Goal: Information Seeking & Learning: Learn about a topic

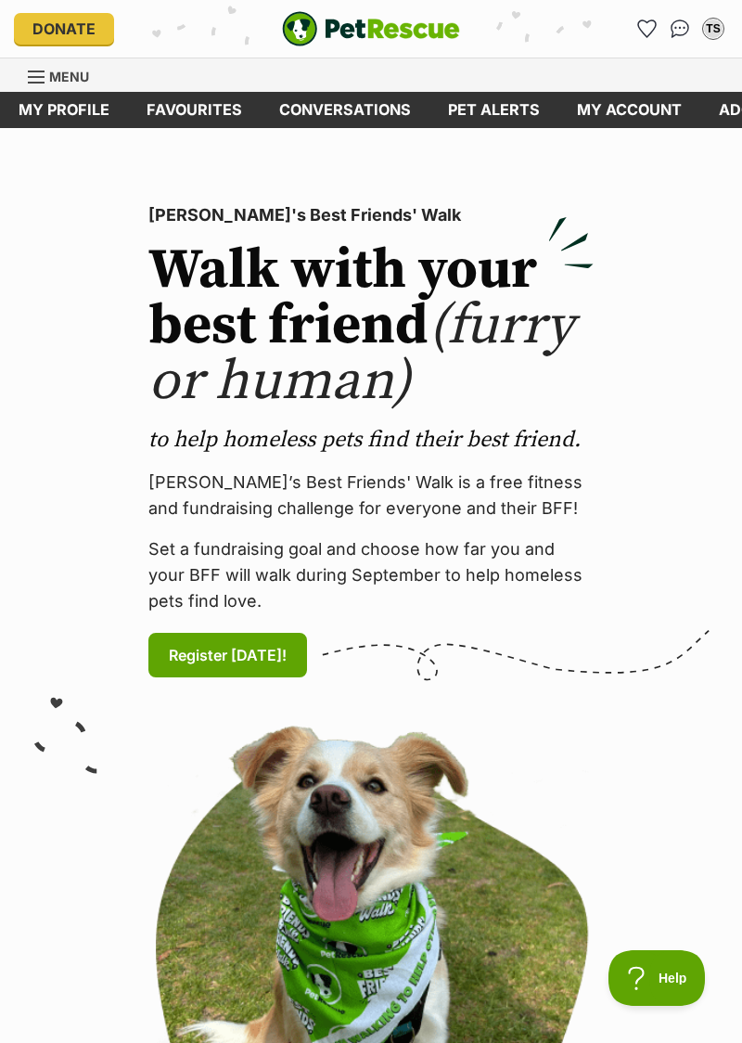
click at [81, 106] on link "My profile" at bounding box center [64, 110] width 128 height 36
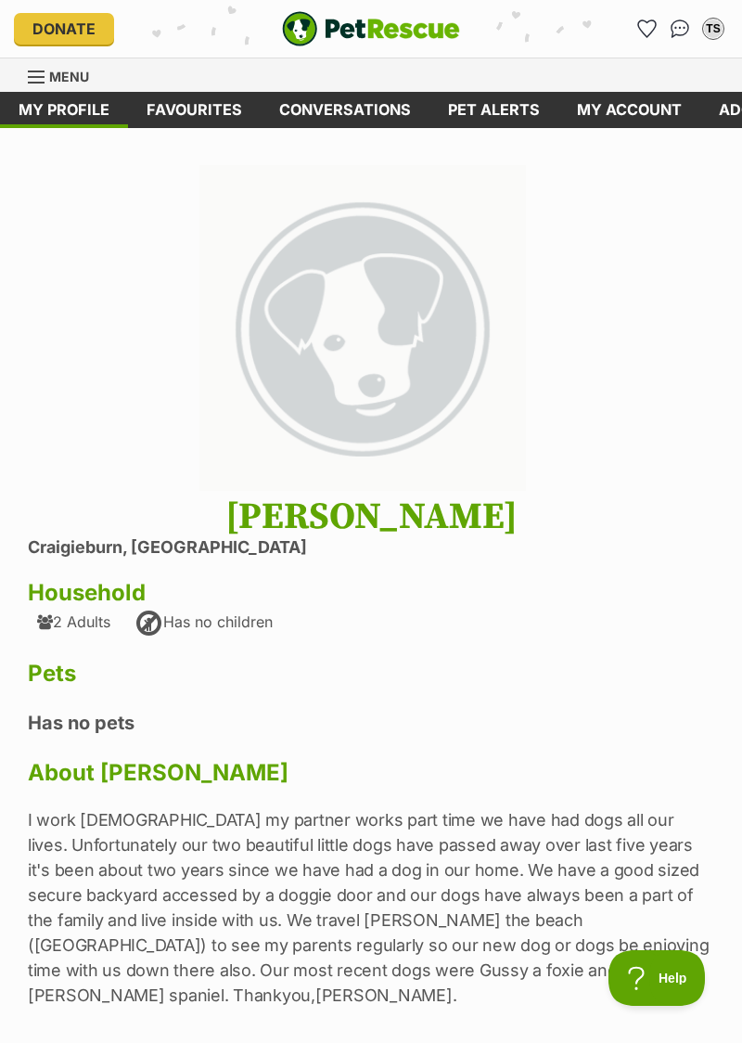
click at [498, 99] on link "Pet alerts" at bounding box center [494, 110] width 129 height 36
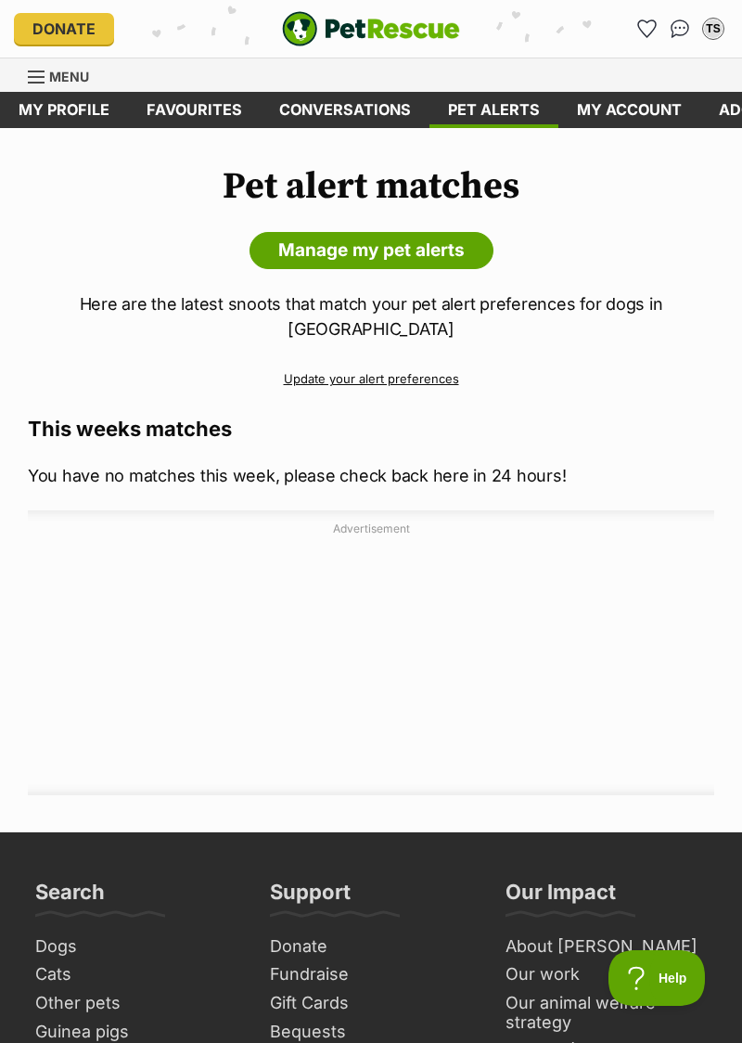
click at [434, 363] on link "Update your alert preferences" at bounding box center [371, 379] width 687 height 32
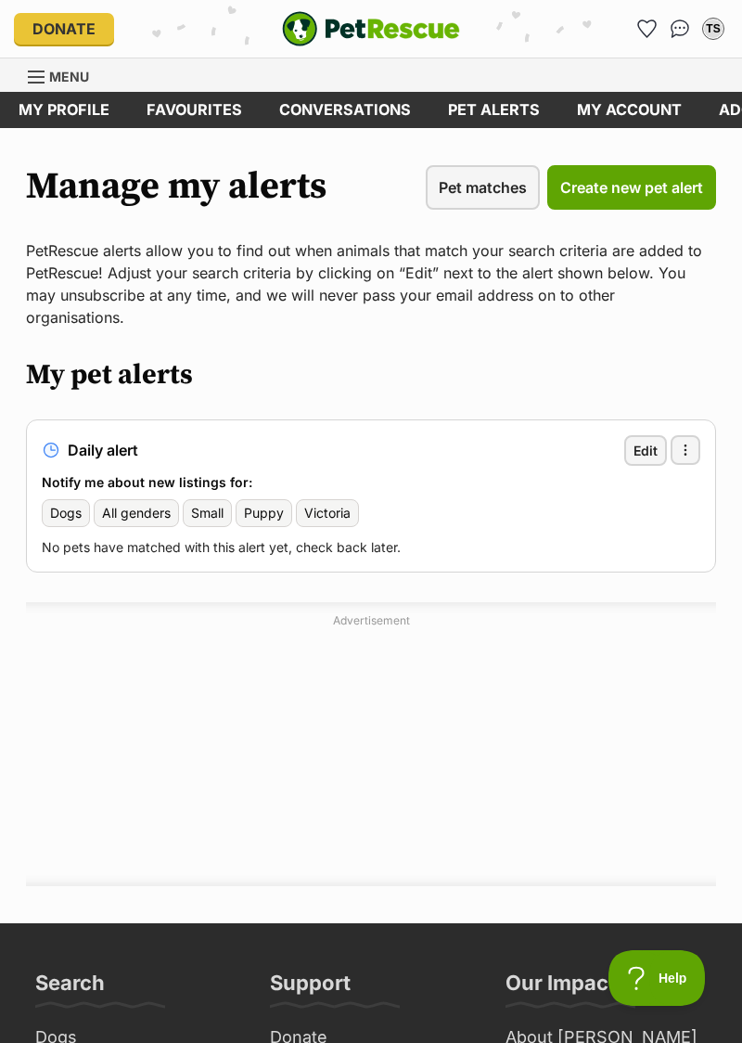
click at [47, 71] on link "Menu" at bounding box center [65, 74] width 74 height 33
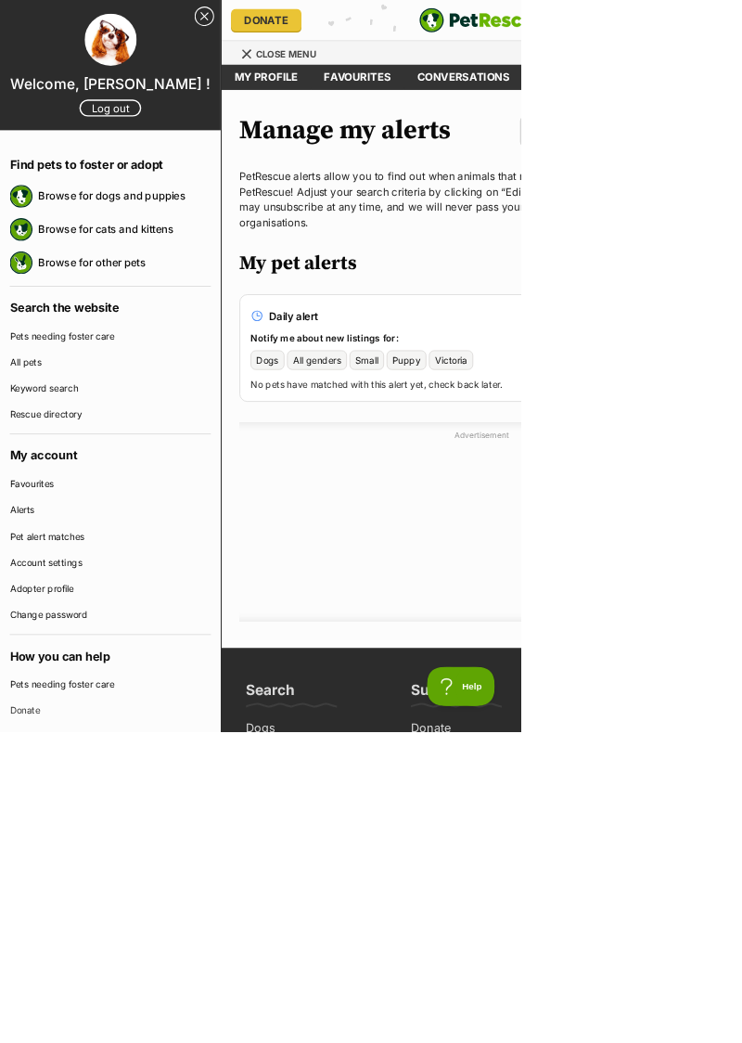
click at [209, 277] on link "Browse for dogs and puppies" at bounding box center [178, 279] width 246 height 39
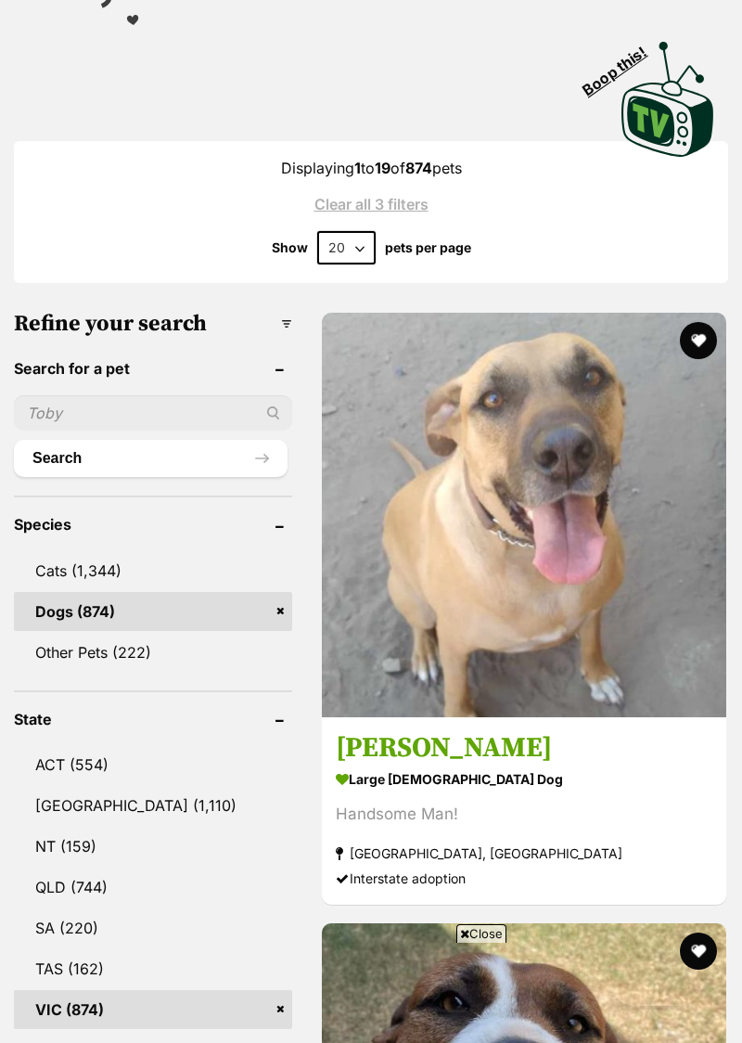
scroll to position [1171, 0]
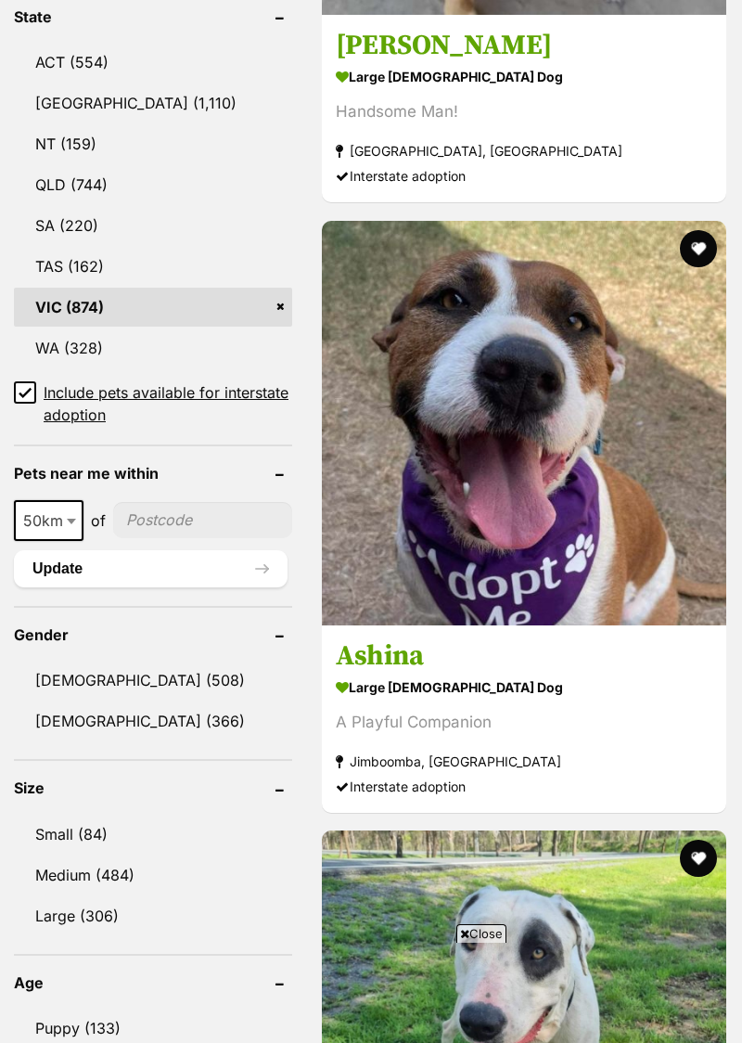
click at [55, 837] on link "Small (84)" at bounding box center [153, 834] width 278 height 39
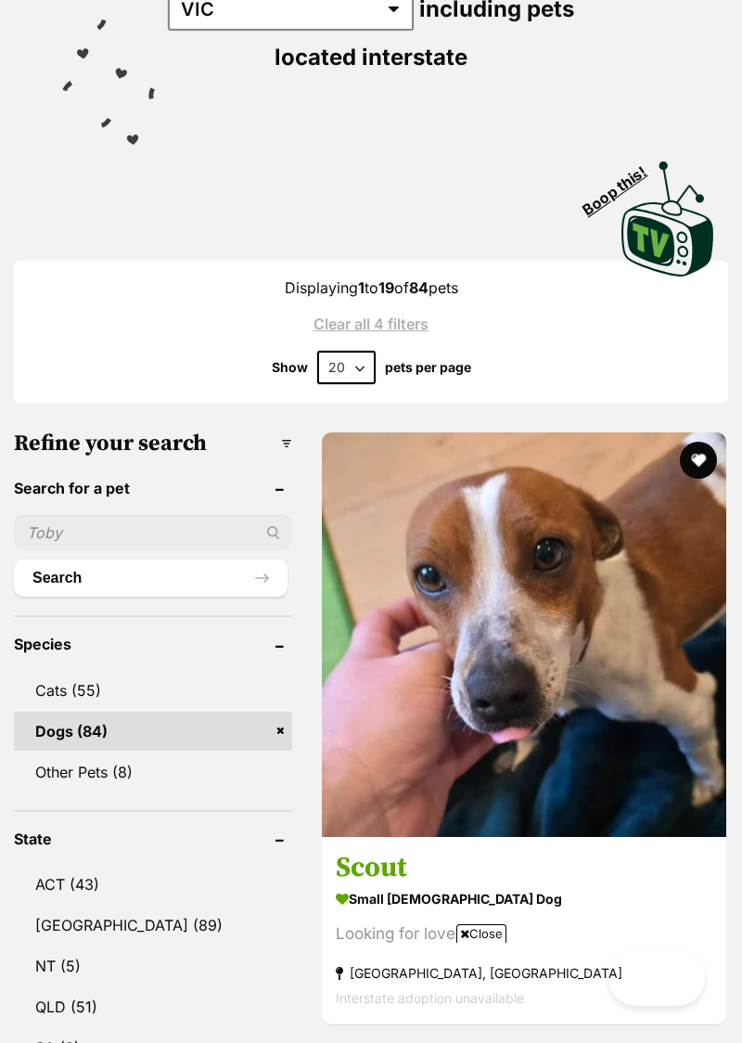
click at [626, 508] on img at bounding box center [524, 634] width 405 height 405
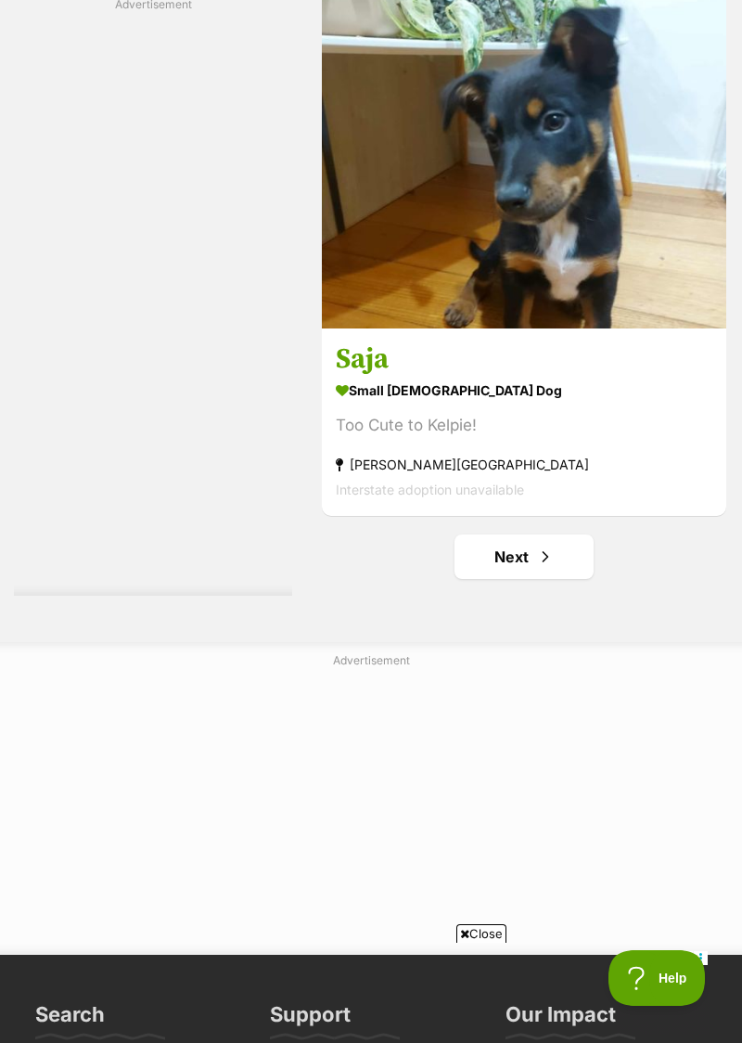
scroll to position [13585, 0]
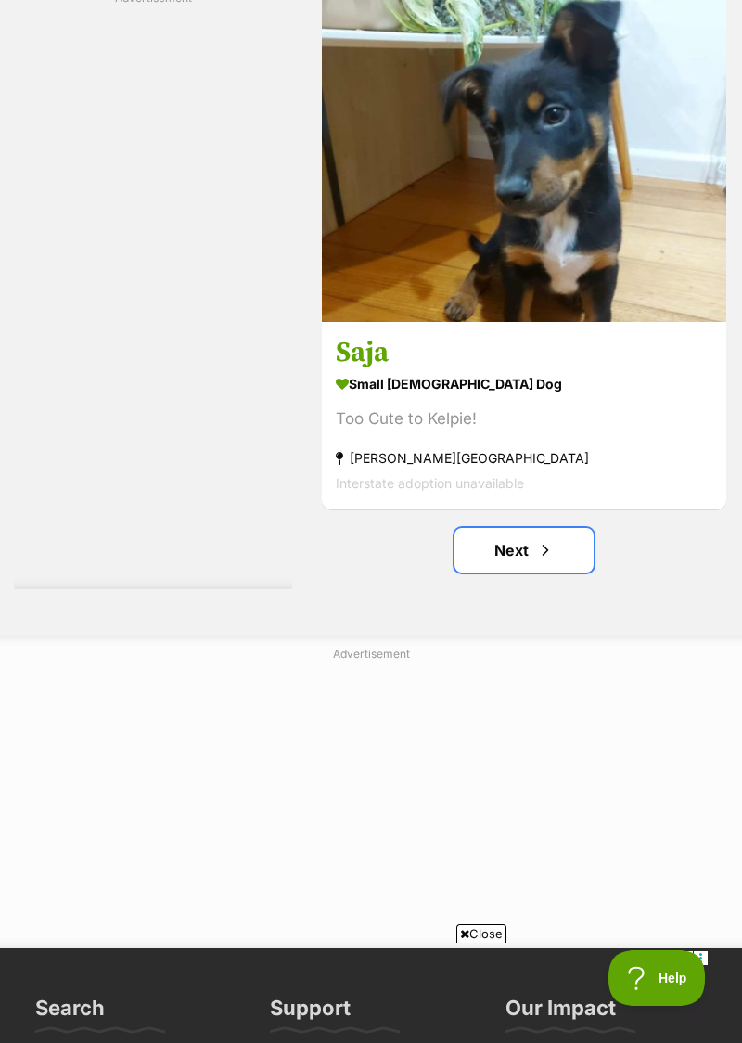
click at [518, 528] on link "Next" at bounding box center [524, 550] width 139 height 45
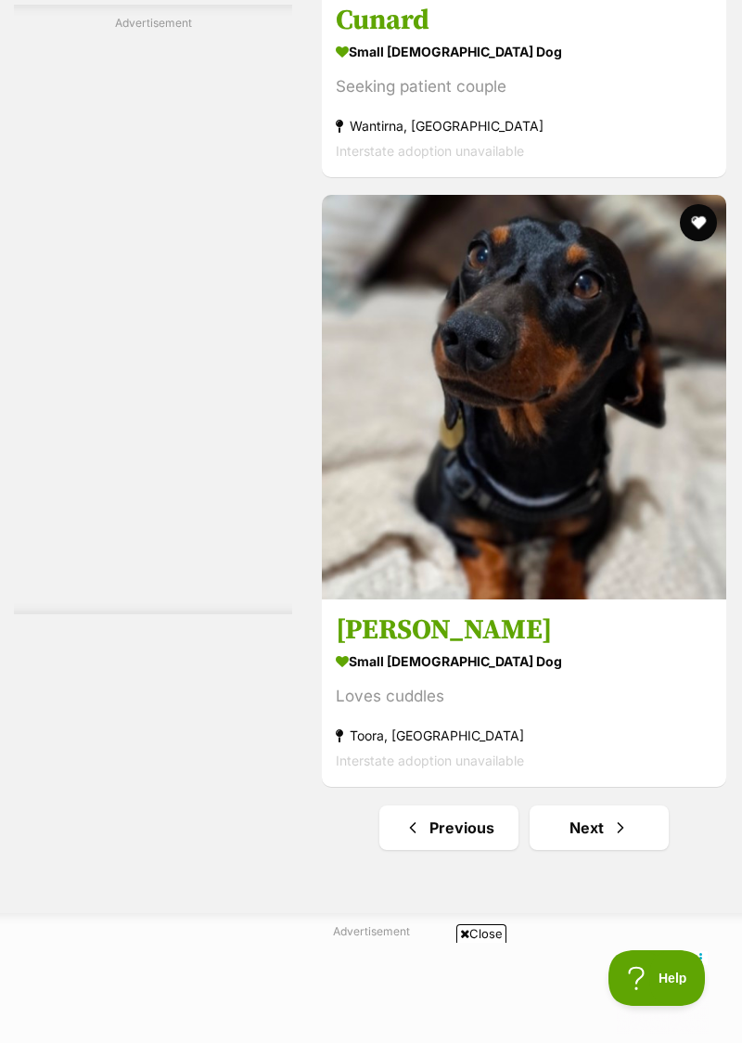
scroll to position [13235, 0]
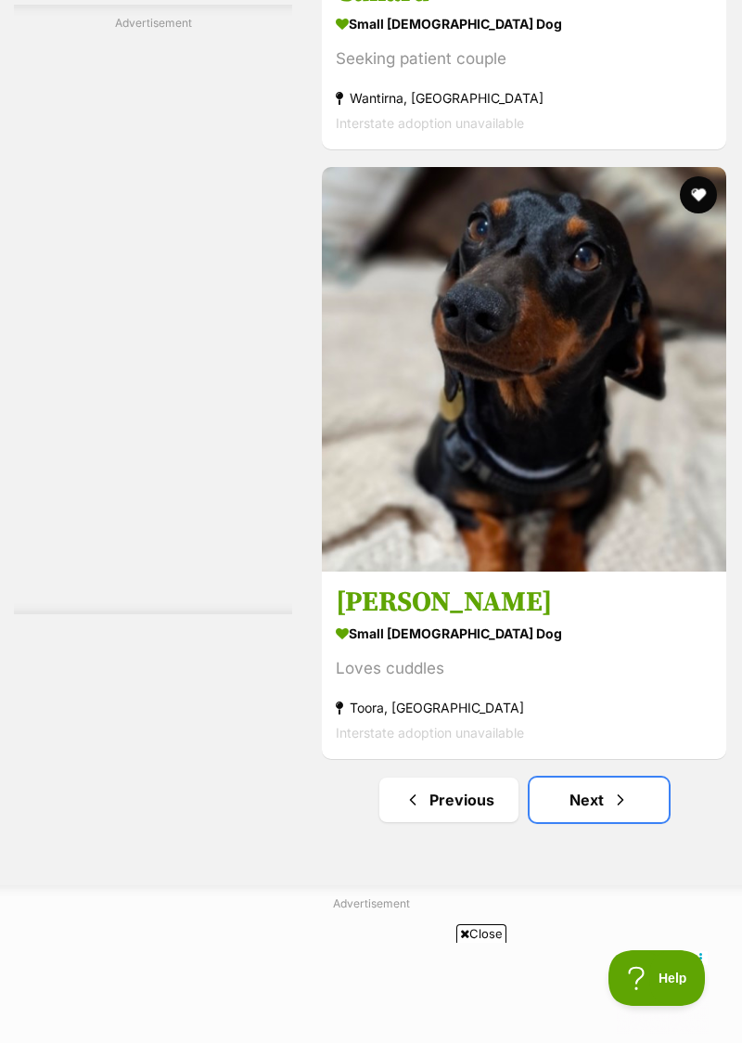
click at [598, 794] on link "Next" at bounding box center [599, 800] width 139 height 45
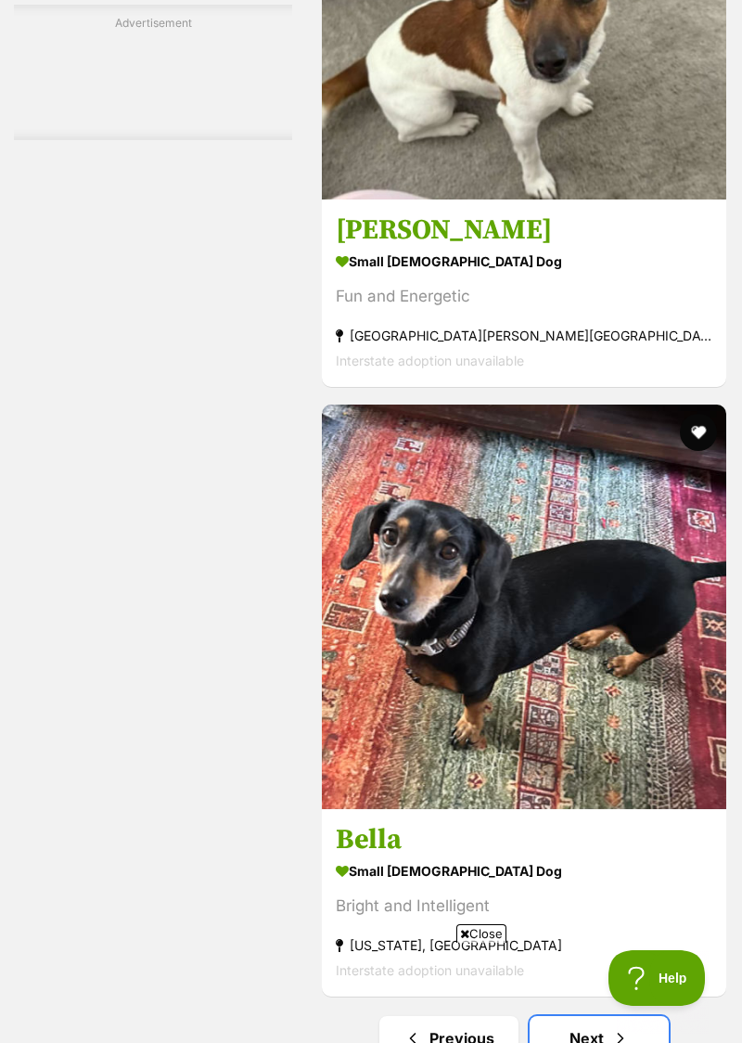
click at [595, 1016] on link "Next" at bounding box center [599, 1038] width 139 height 45
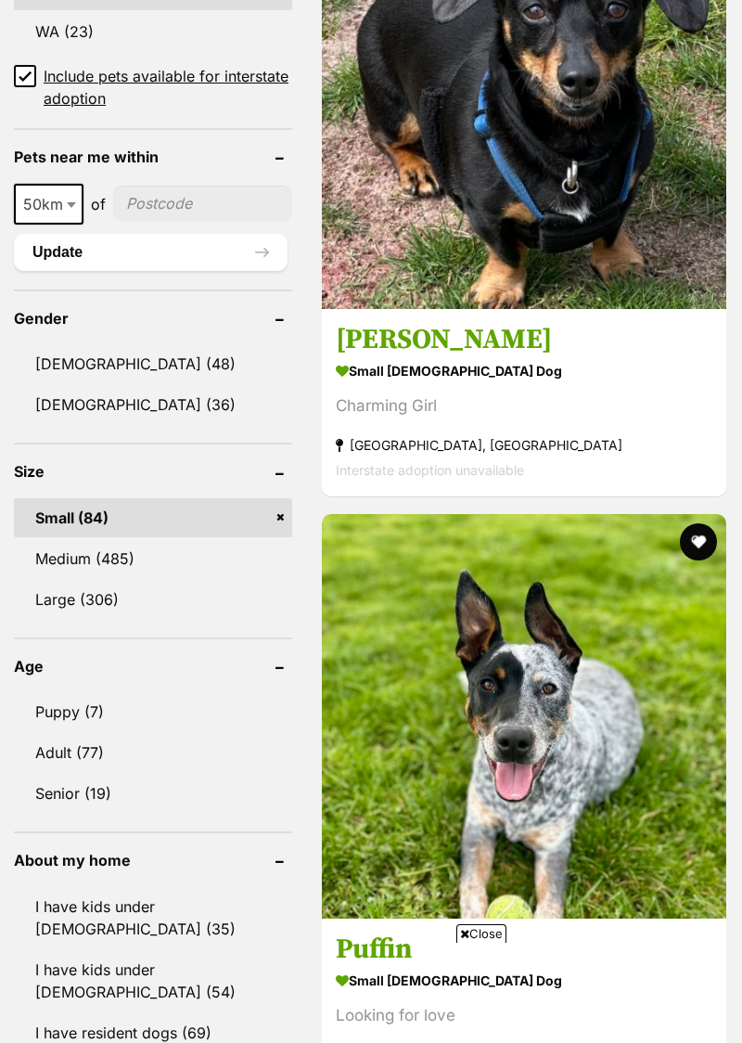
scroll to position [2634, 0]
